Goal: Task Accomplishment & Management: Manage account settings

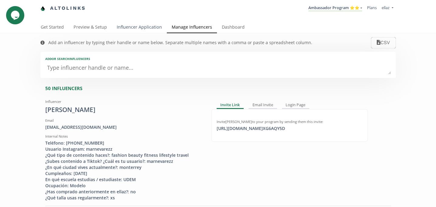
click at [126, 29] on link "Influencer Application" at bounding box center [139, 28] width 55 height 12
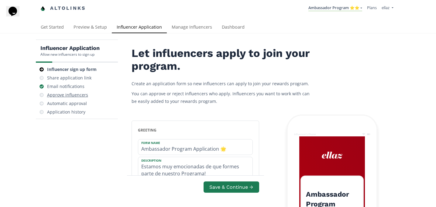
click at [65, 92] on div "Approve influencers" at bounding box center [67, 95] width 41 height 6
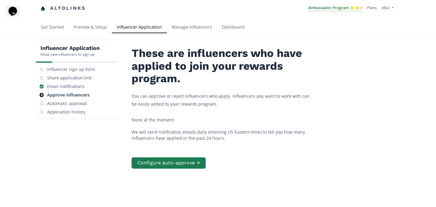
click at [331, 11] on link "Ambassador Program ⭐️⭐️" at bounding box center [335, 8] width 54 height 7
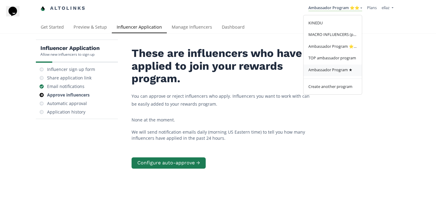
click at [336, 72] on span "Ambassador Program ★" at bounding box center [330, 69] width 44 height 5
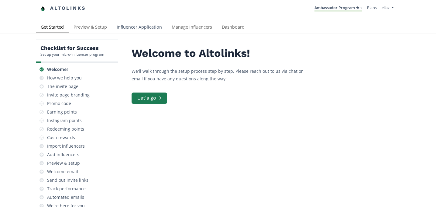
click at [152, 31] on link "Influencer Application" at bounding box center [139, 28] width 55 height 12
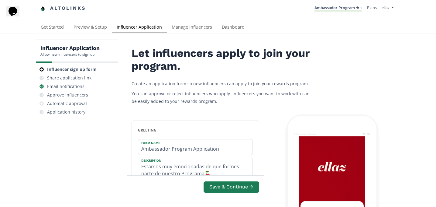
click at [79, 95] on div "Approve influencers" at bounding box center [67, 95] width 41 height 6
